Goal: Information Seeking & Learning: Learn about a topic

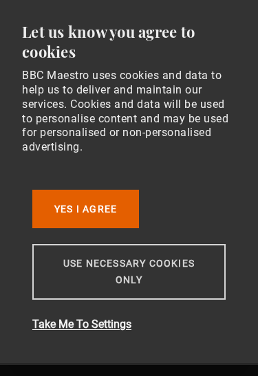
click at [142, 273] on button "Use necessary cookies only" at bounding box center [128, 272] width 193 height 56
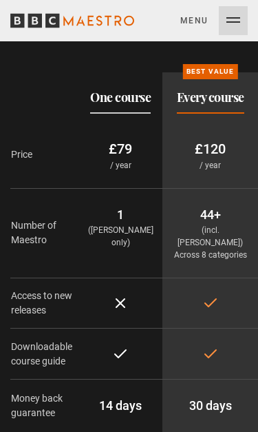
click at [233, 20] on button "Menu Close" at bounding box center [213, 20] width 67 height 29
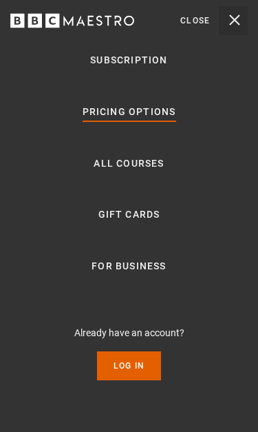
click at [147, 114] on link "Pricing Options" at bounding box center [130, 112] width 94 height 17
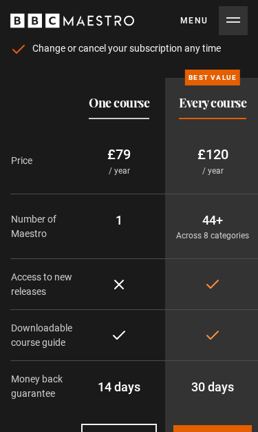
scroll to position [92, 0]
click at [229, 21] on button "Menu Close" at bounding box center [213, 20] width 67 height 29
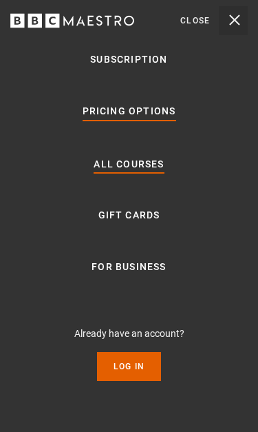
click at [138, 164] on link "All Courses" at bounding box center [129, 164] width 70 height 17
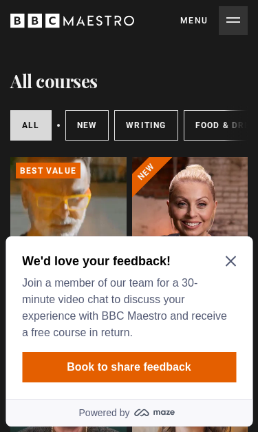
click at [231, 259] on icon "Close Maze Prompt" at bounding box center [230, 260] width 11 height 11
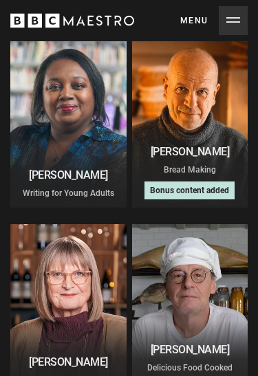
scroll to position [3673, 0]
